Goal: Navigation & Orientation: Find specific page/section

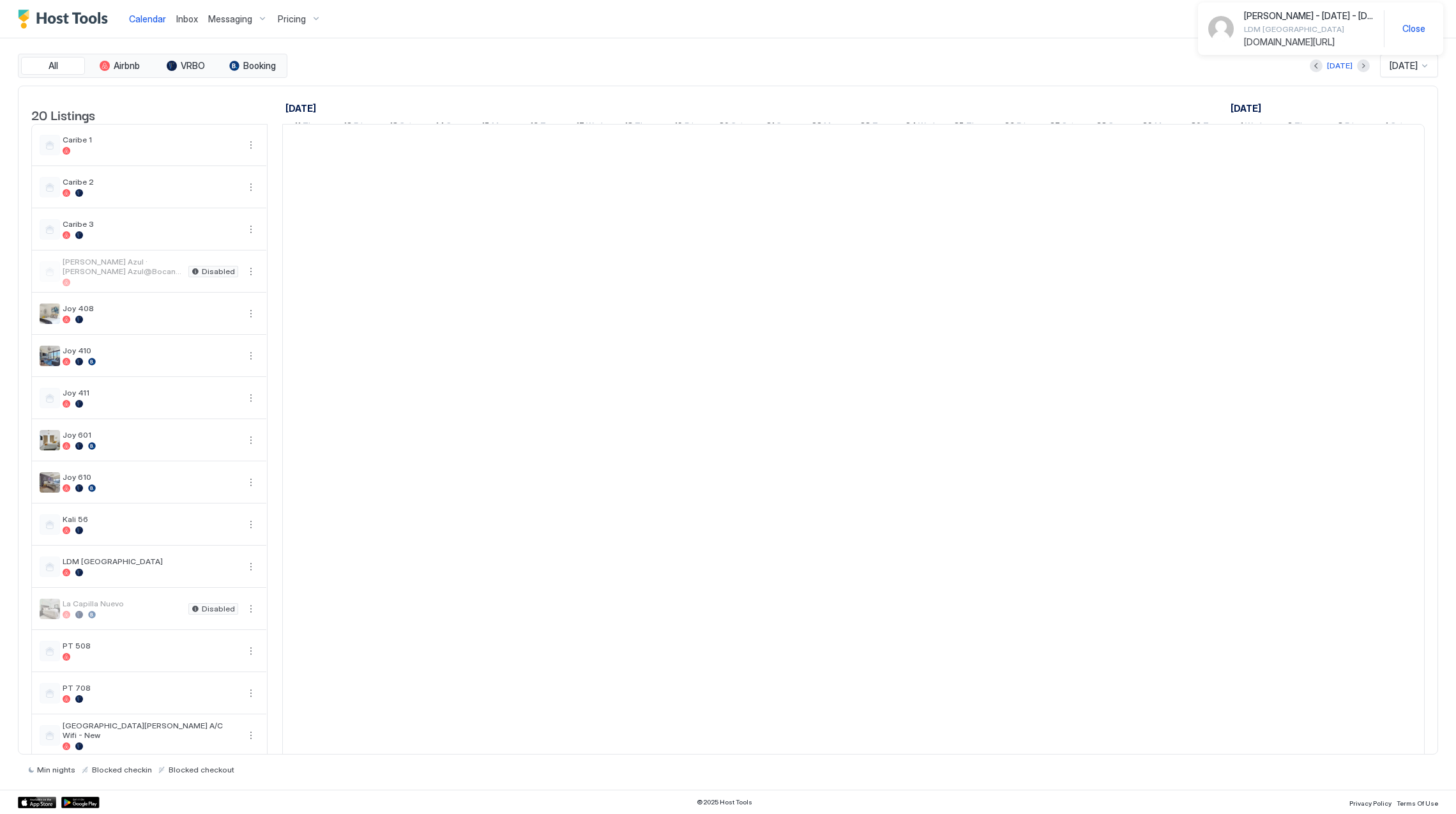
scroll to position [0, 709]
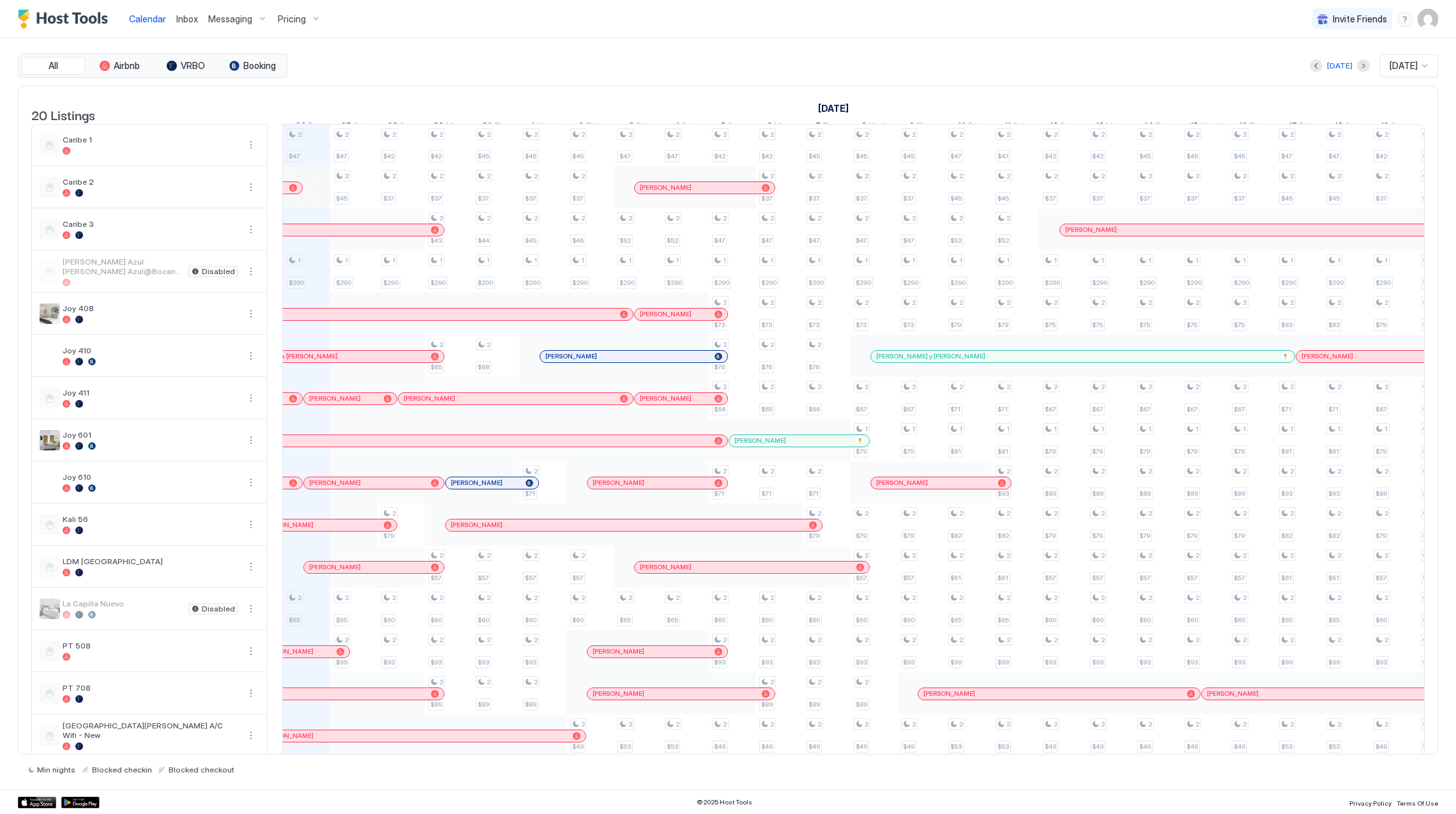
click at [289, 19] on span "Pricing" at bounding box center [292, 19] width 28 height 12
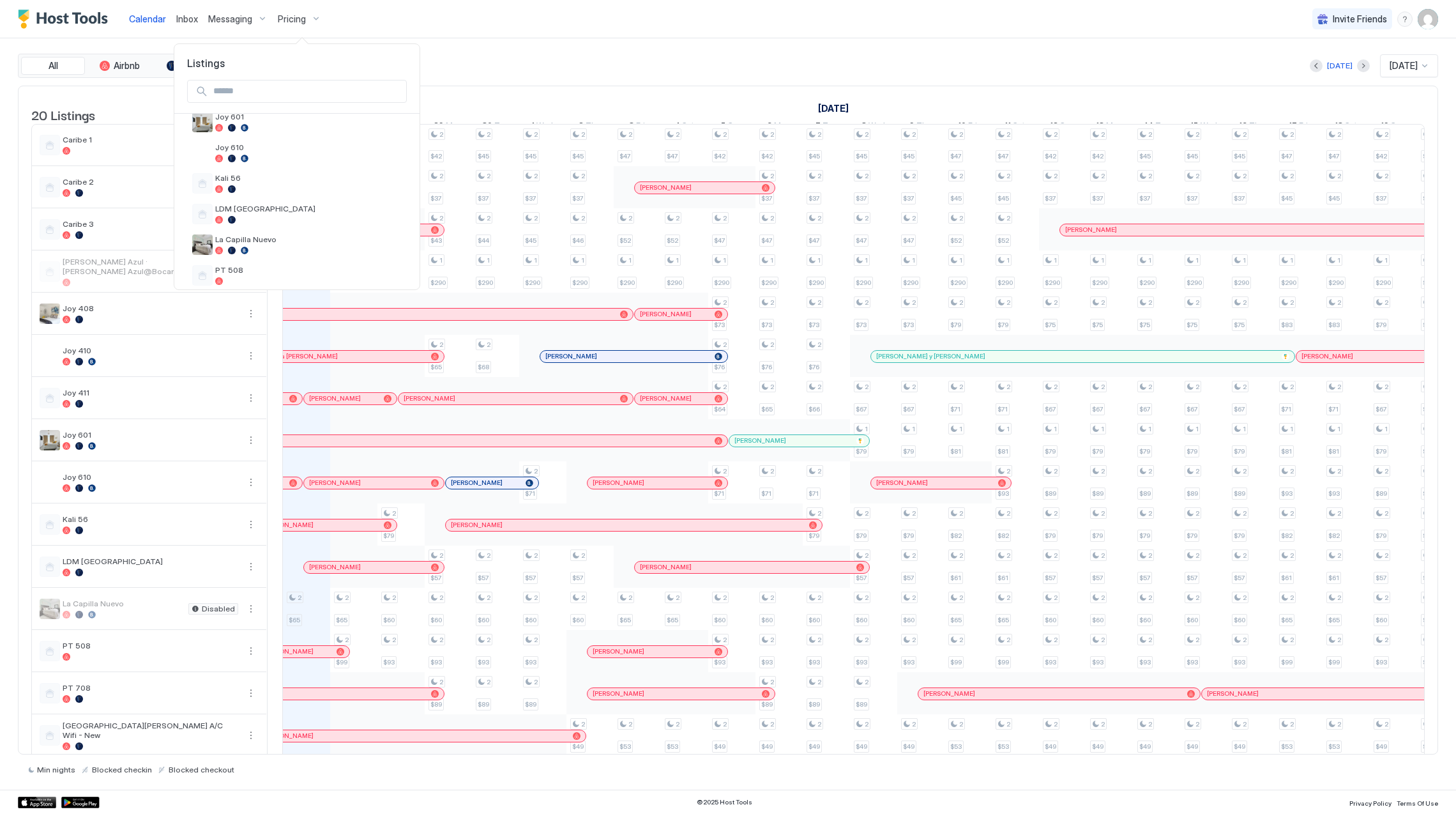
scroll to position [241, 0]
click at [283, 239] on span "LDM [GEOGRAPHIC_DATA]" at bounding box center [309, 236] width 187 height 10
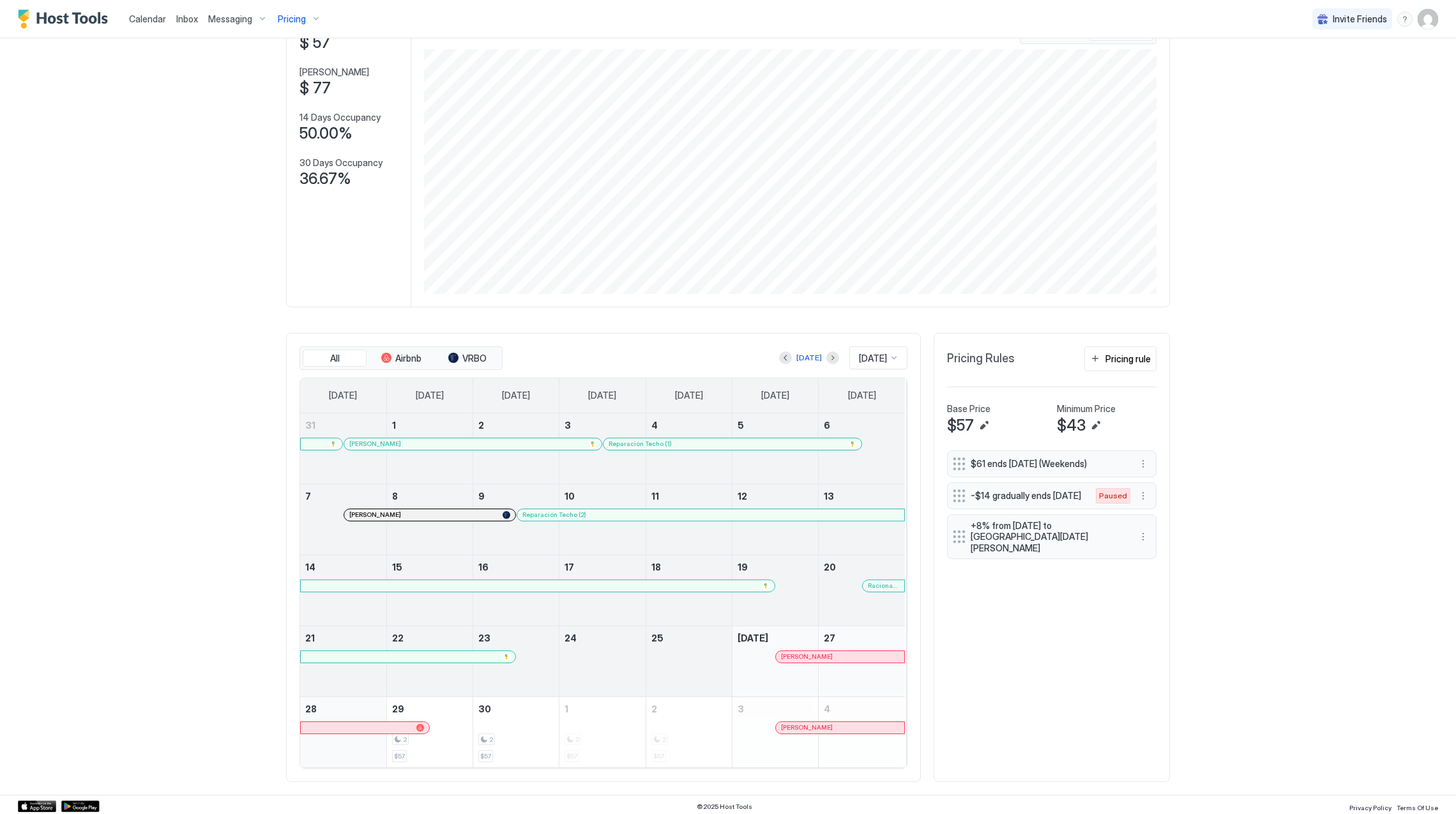
scroll to position [102, 0]
click at [139, 22] on span "Calendar" at bounding box center [147, 19] width 37 height 11
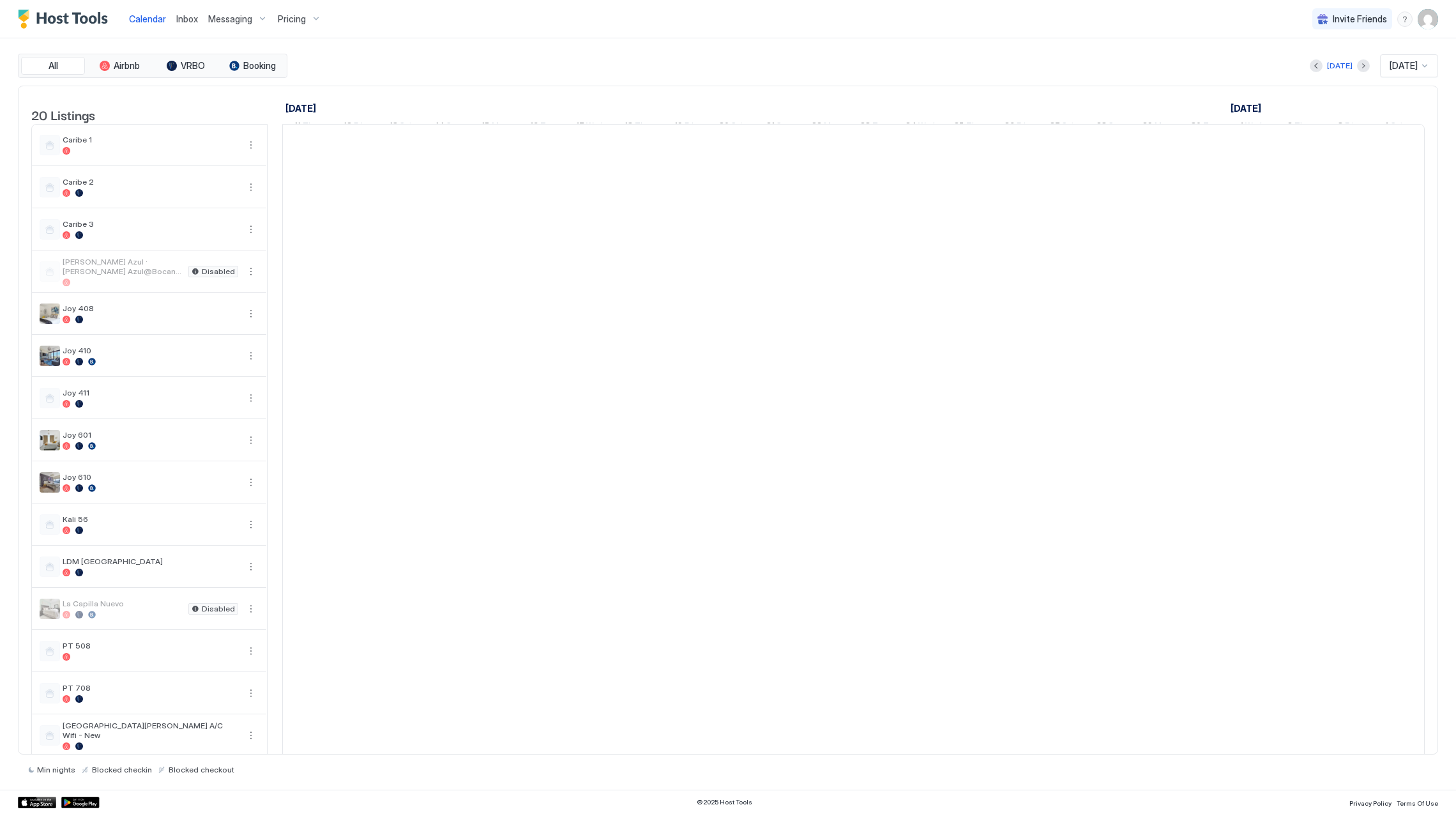
scroll to position [0, 709]
drag, startPoint x: 193, startPoint y: 26, endPoint x: 188, endPoint y: 23, distance: 5.8
click at [193, 26] on div "Inbox" at bounding box center [187, 19] width 32 height 24
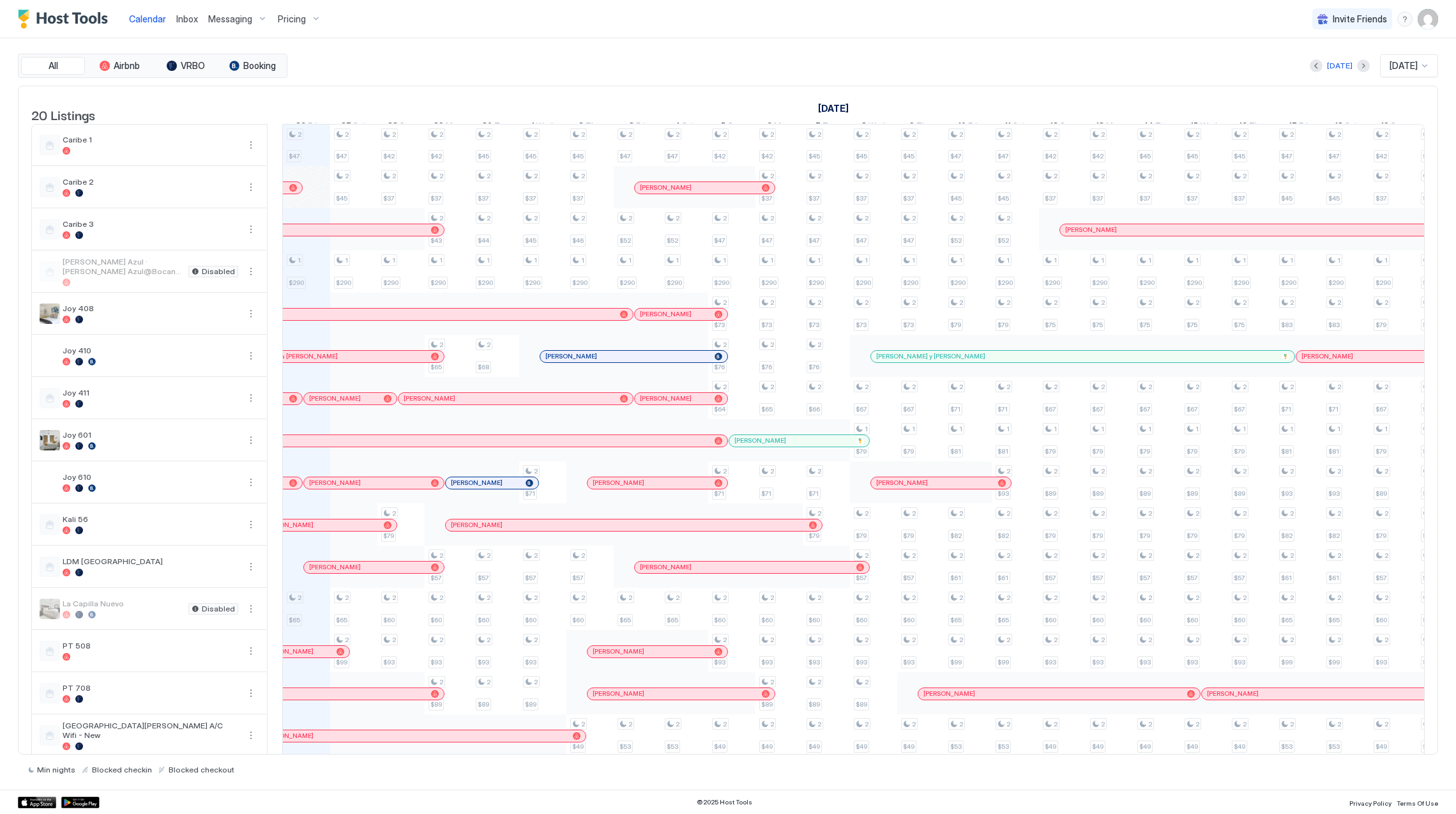
click at [185, 15] on span "Inbox" at bounding box center [188, 19] width 22 height 11
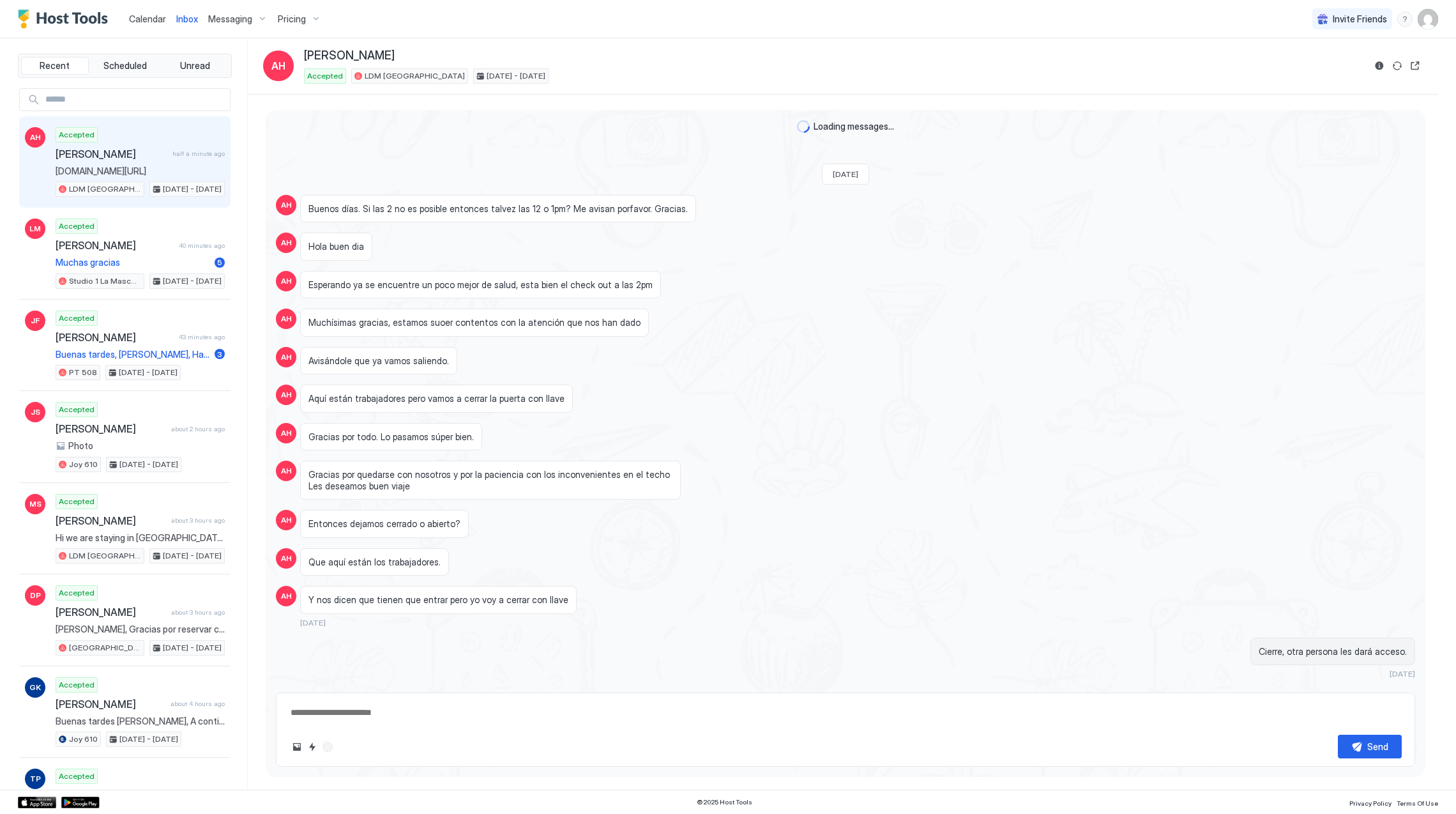
scroll to position [464, 0]
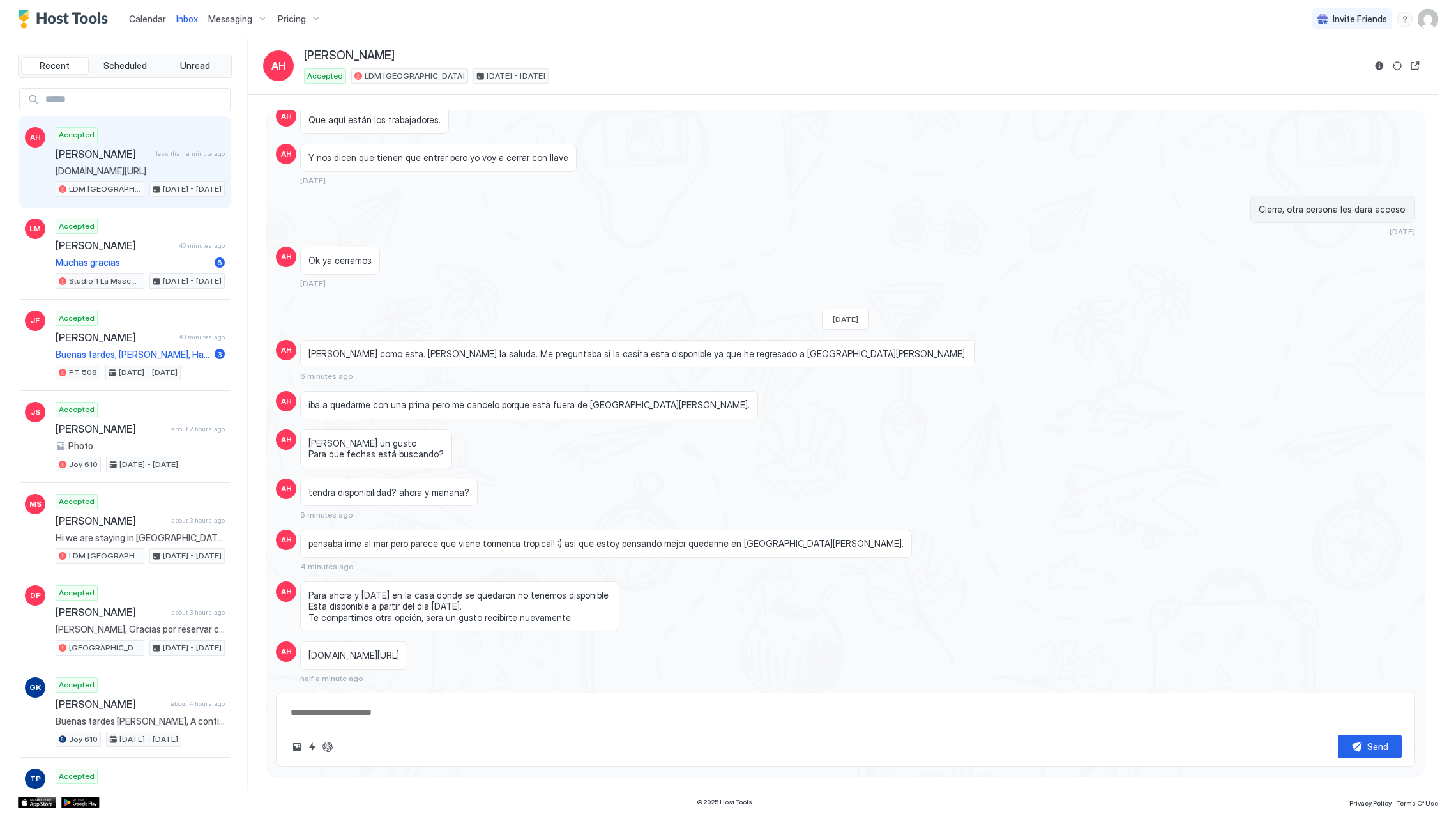
click at [138, 14] on span "Calendar" at bounding box center [147, 19] width 37 height 11
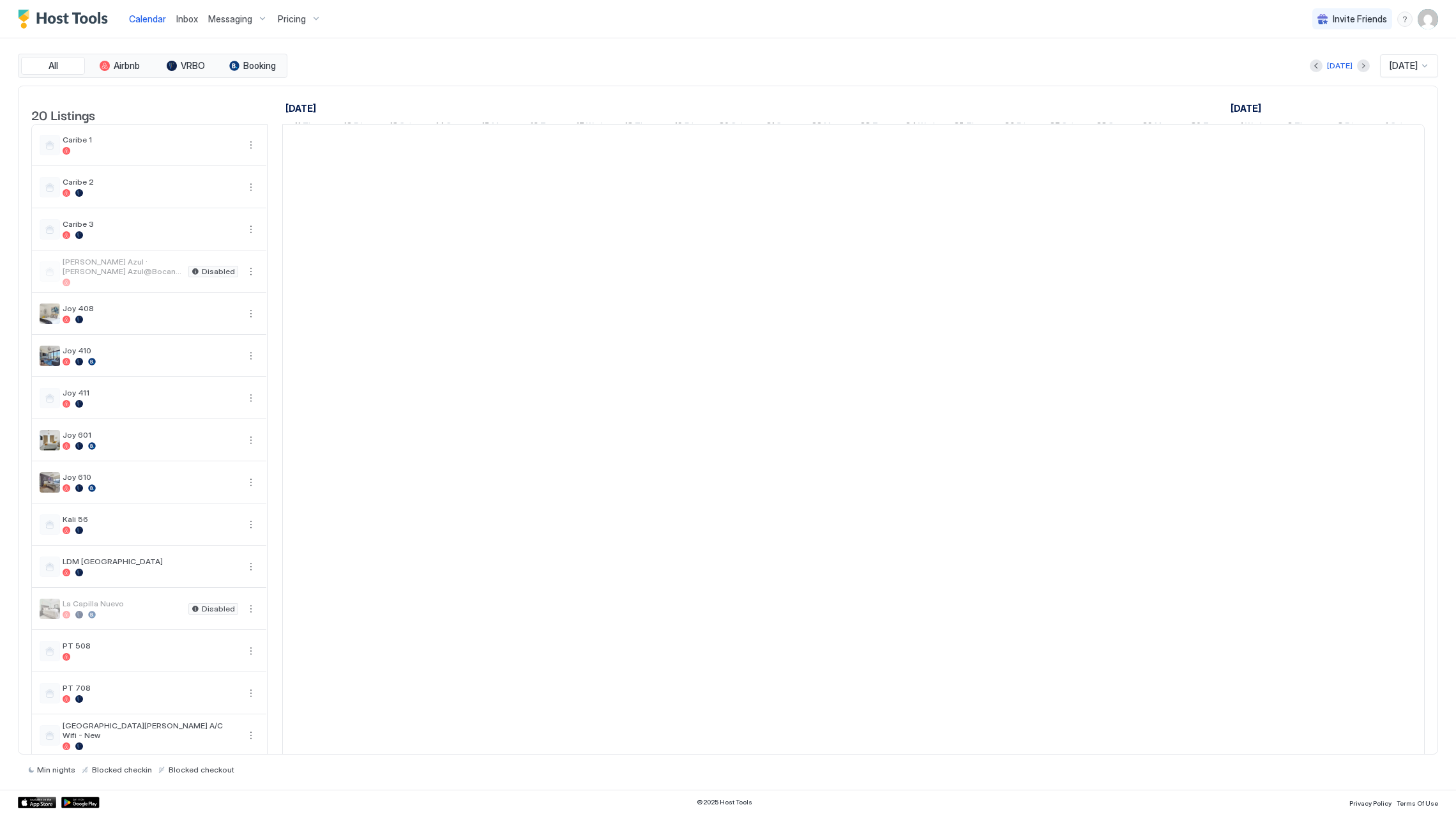
scroll to position [0, 709]
click at [83, 18] on img "Host Tools Logo" at bounding box center [66, 19] width 96 height 19
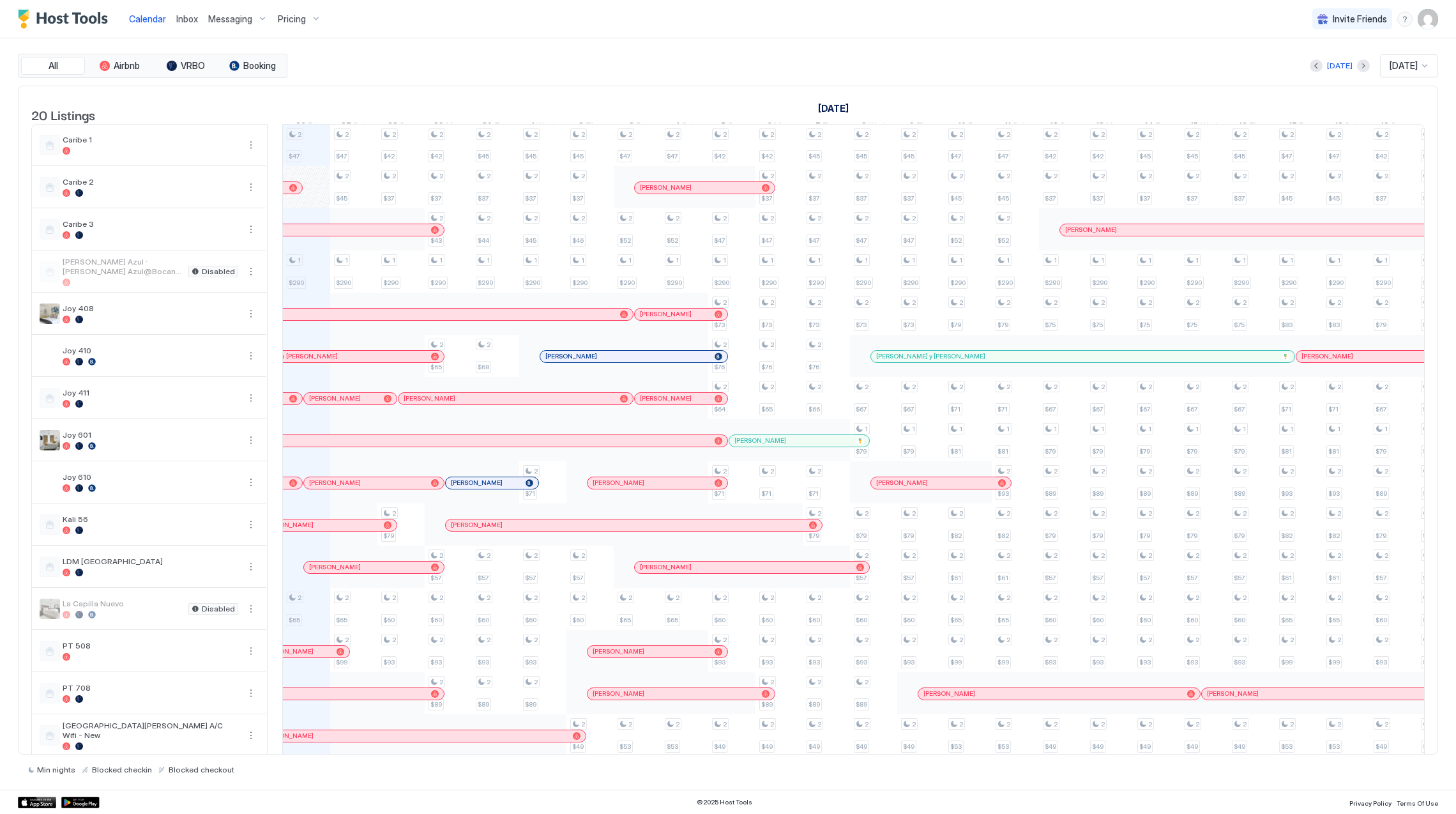
drag, startPoint x: 573, startPoint y: 740, endPoint x: 546, endPoint y: 356, distance: 384.9
click at [546, 352] on div "[PERSON_NAME]" at bounding box center [613, 344] width 189 height 15
click at [286, 15] on span "Pricing" at bounding box center [292, 19] width 28 height 12
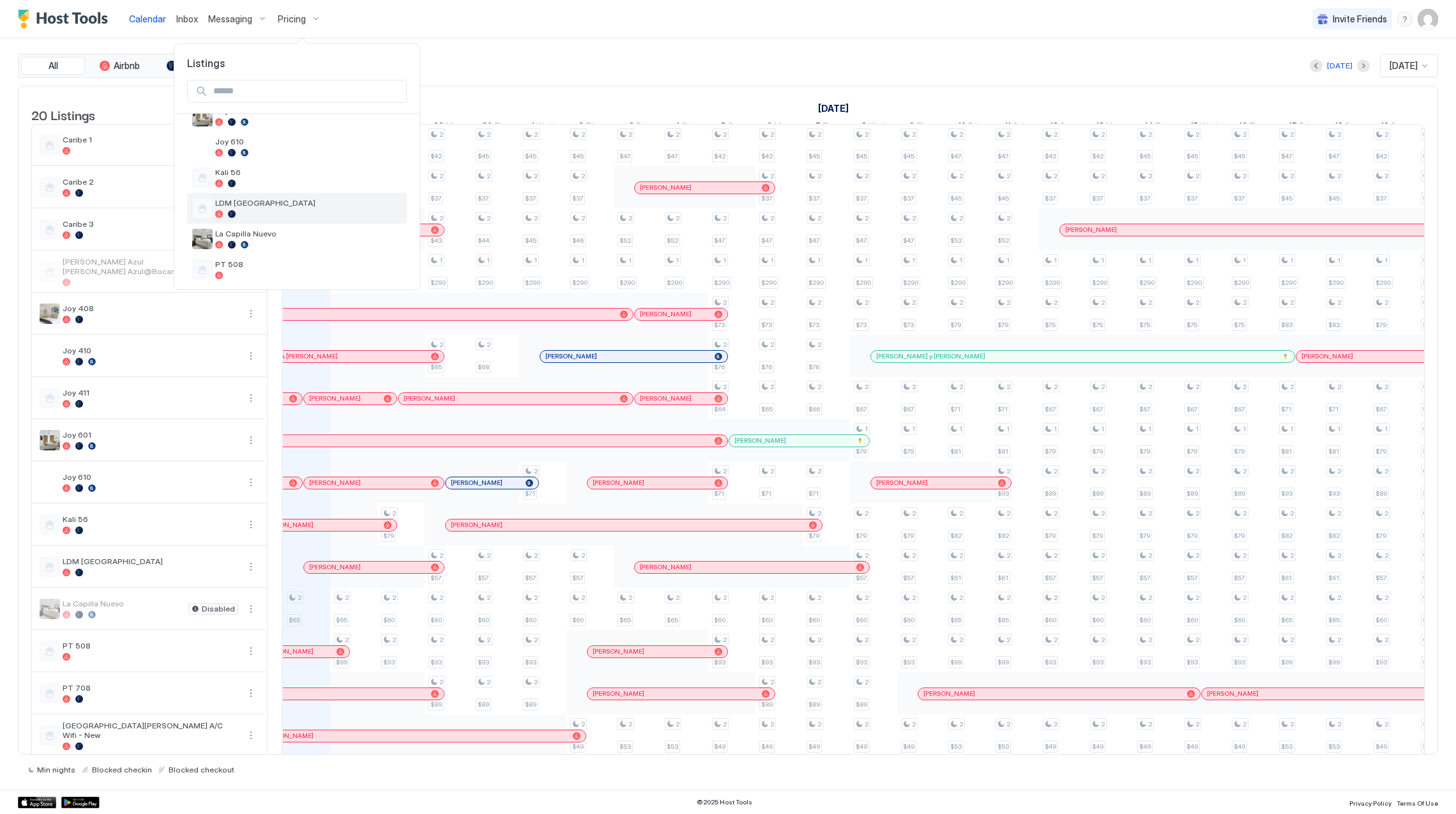
scroll to position [246, 0]
click at [287, 176] on span "Joy 610" at bounding box center [309, 170] width 187 height 10
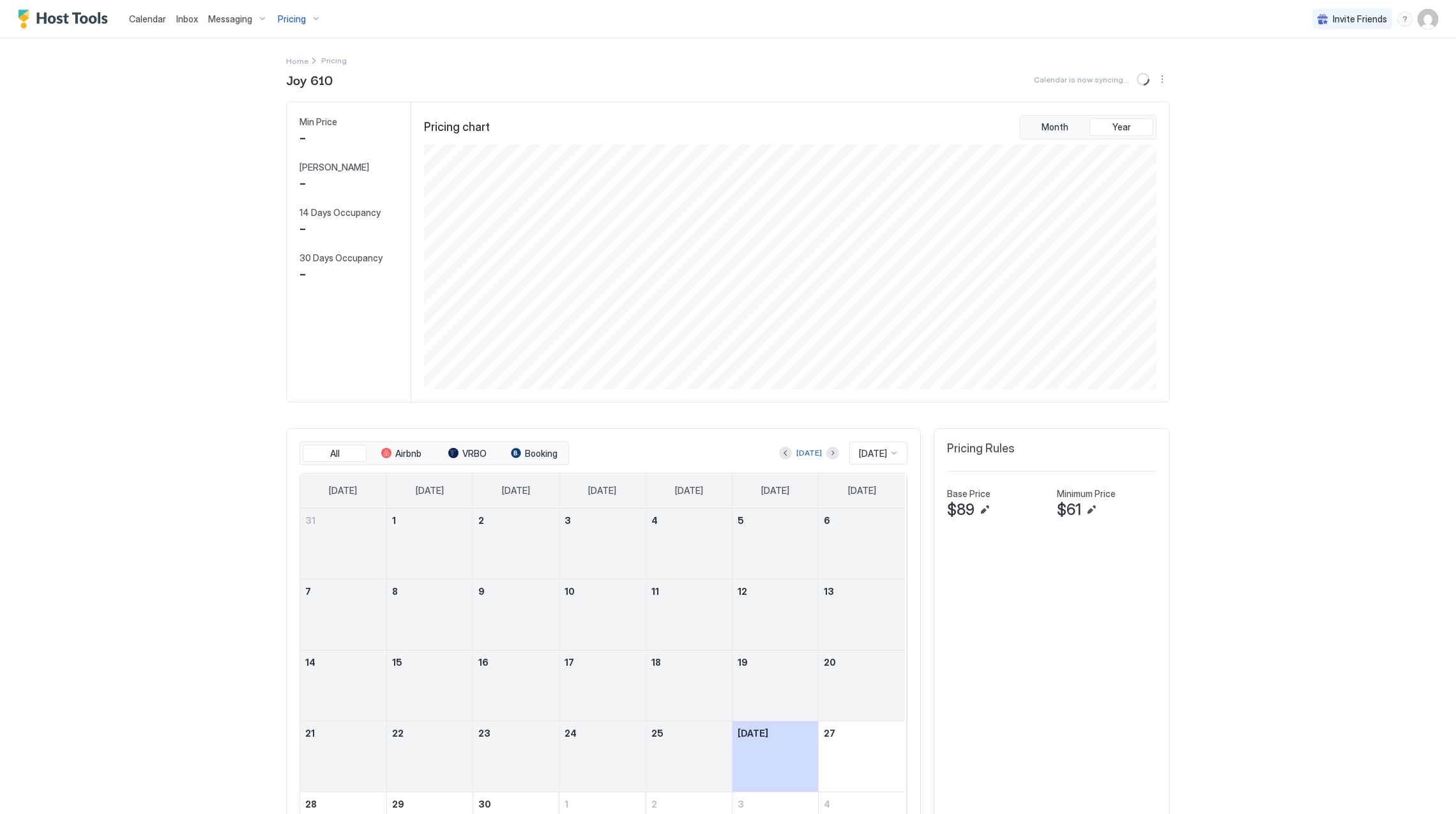
scroll to position [246, 735]
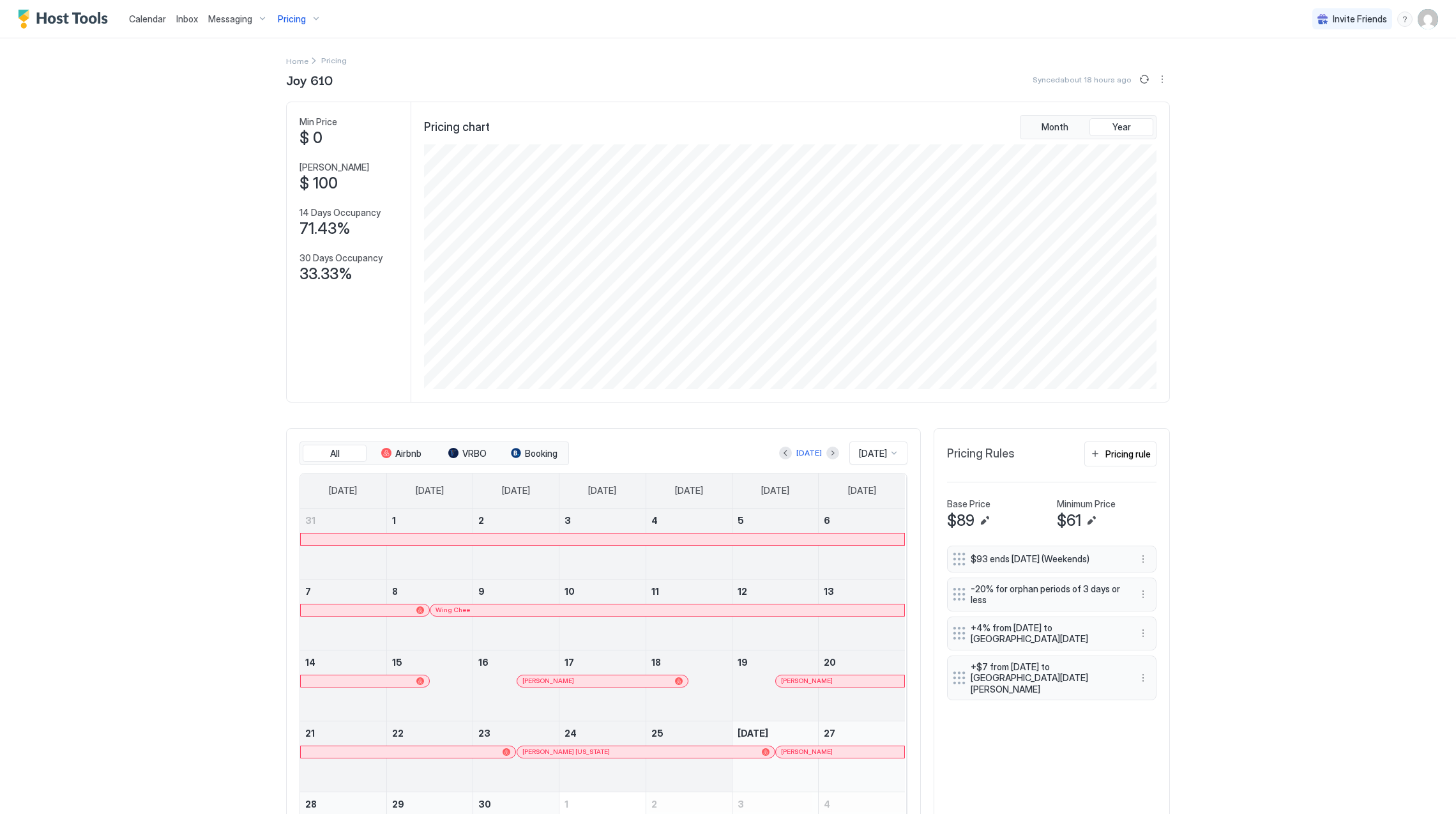
click at [450, 612] on div at bounding box center [455, 610] width 10 height 10
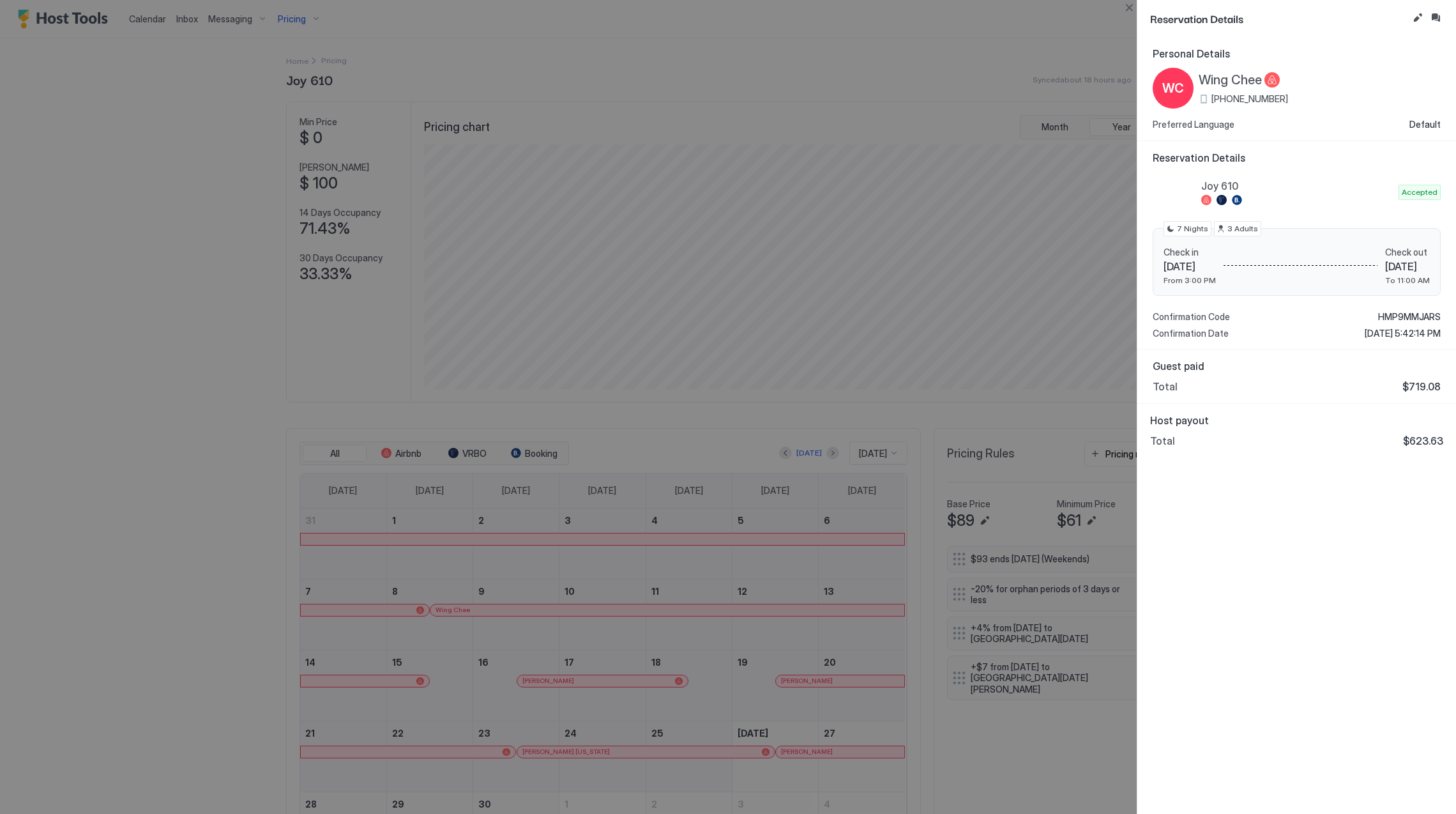
click at [404, 609] on div at bounding box center [728, 407] width 1456 height 814
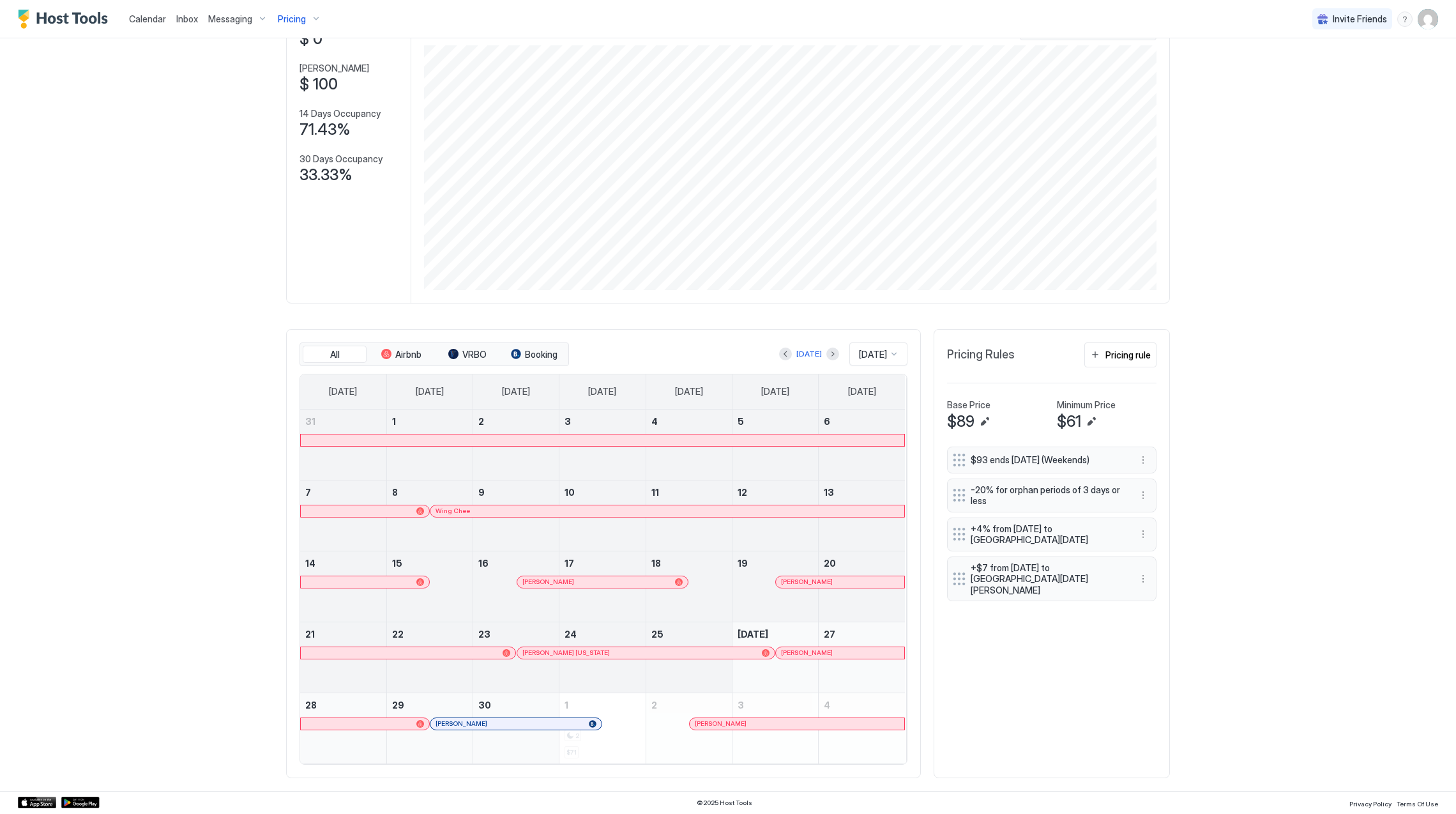
scroll to position [102, 0]
